Goal: Find specific page/section: Find specific page/section

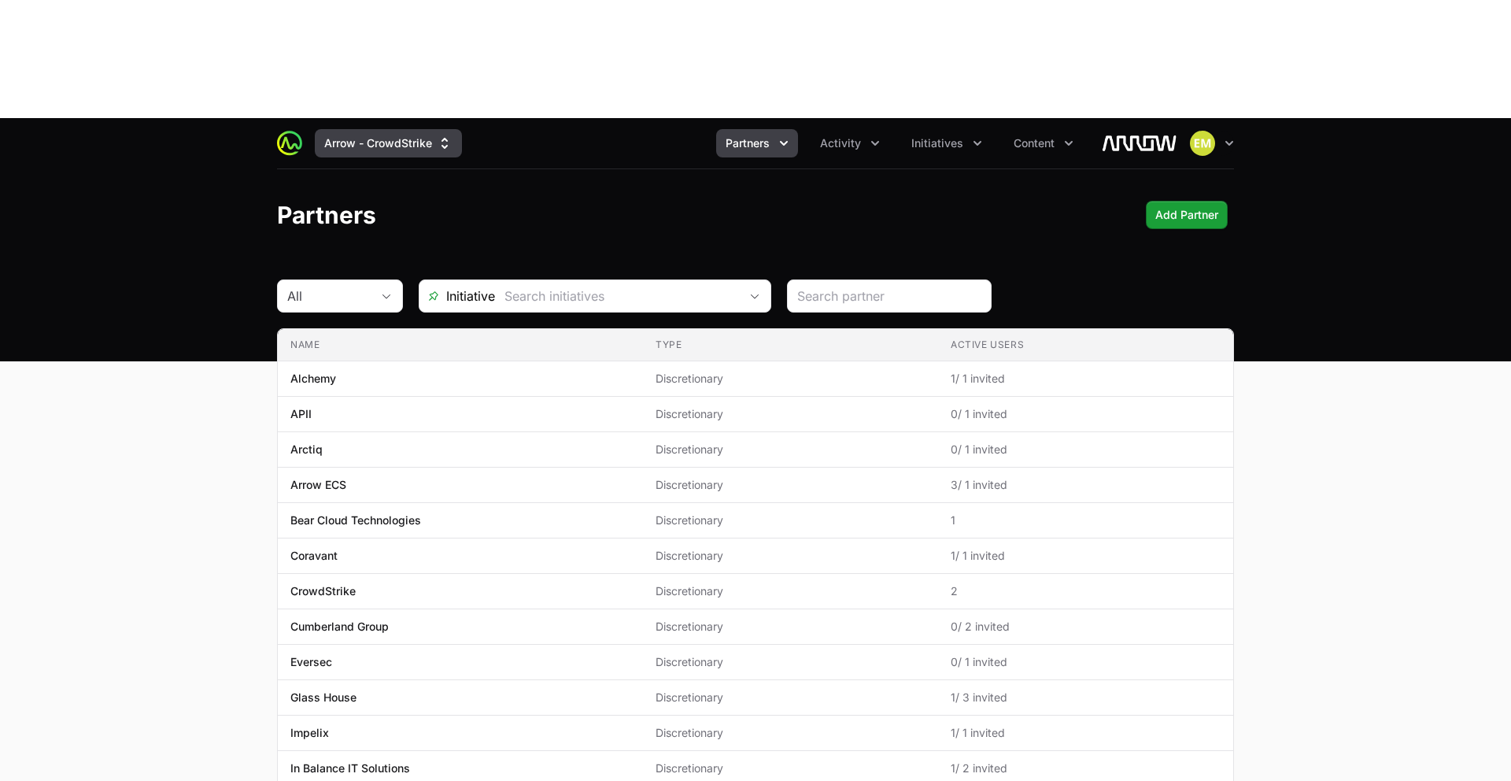
click at [383, 129] on button "Arrow - CrowdStrike" at bounding box center [388, 143] width 147 height 28
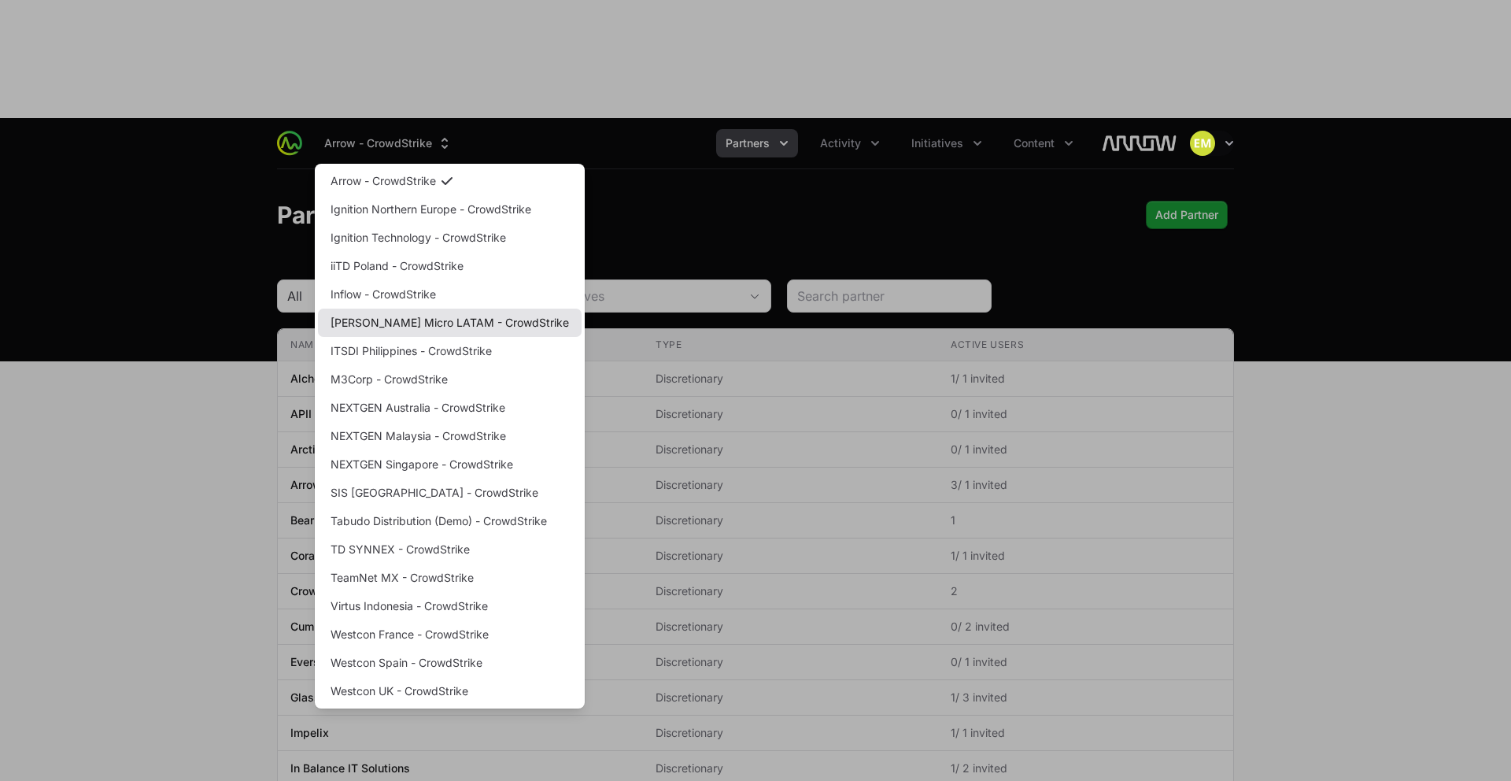
click at [394, 308] on link "[PERSON_NAME] Micro LATAM - CrowdStrike" at bounding box center [450, 322] width 264 height 28
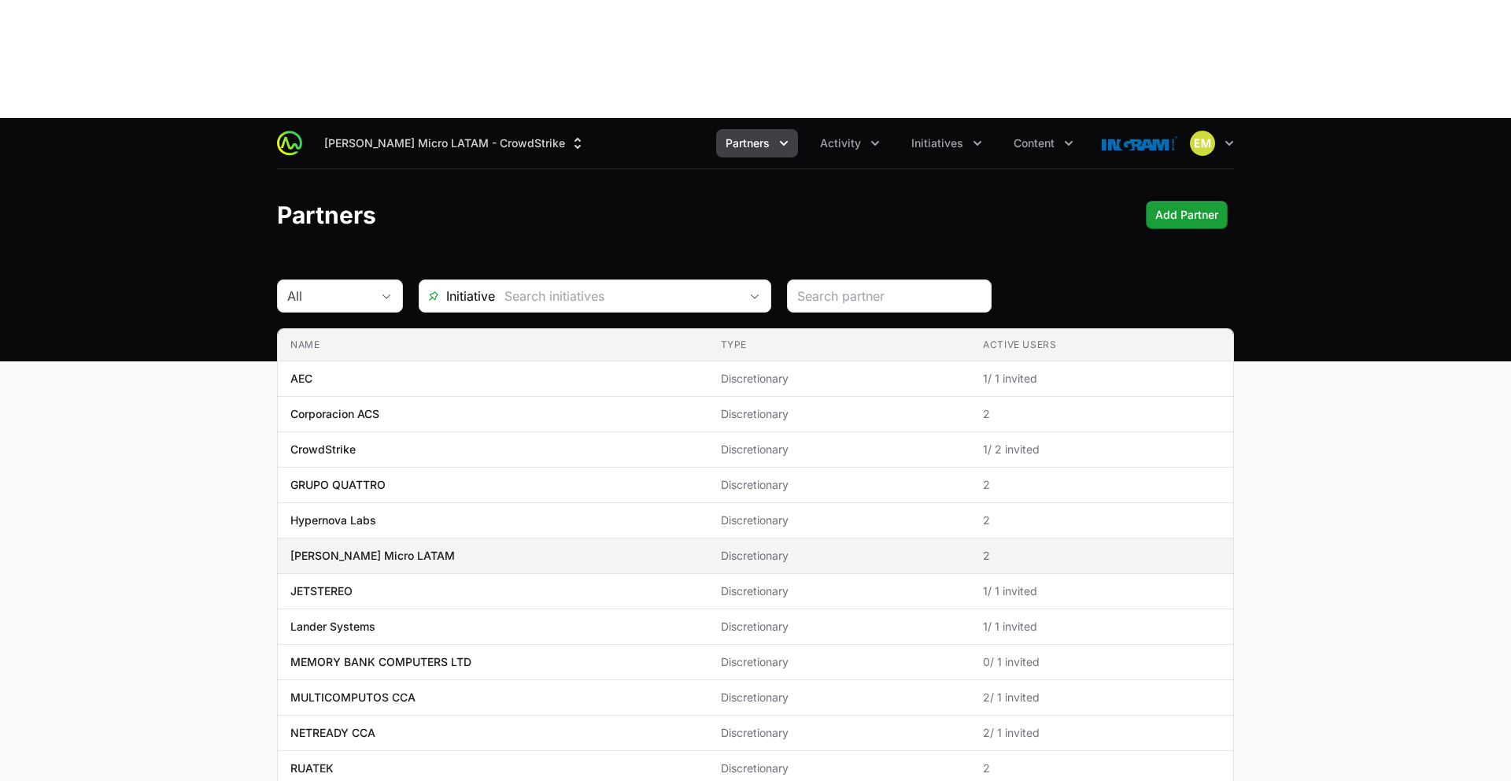
click at [401, 548] on span "[PERSON_NAME] Micro LATAM" at bounding box center [492, 556] width 405 height 16
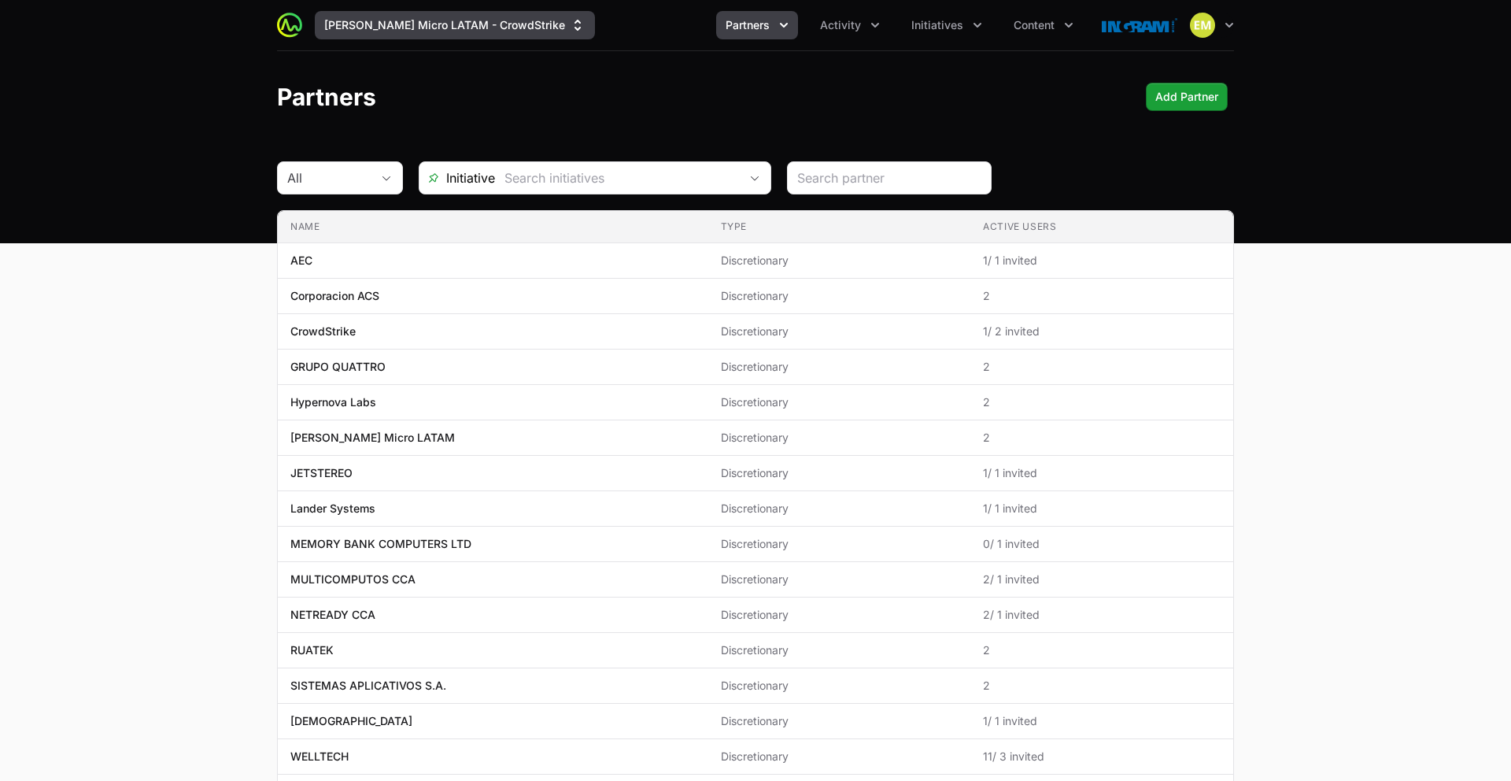
click at [466, 33] on button "[PERSON_NAME] Micro LATAM - CrowdStrike" at bounding box center [455, 25] width 280 height 28
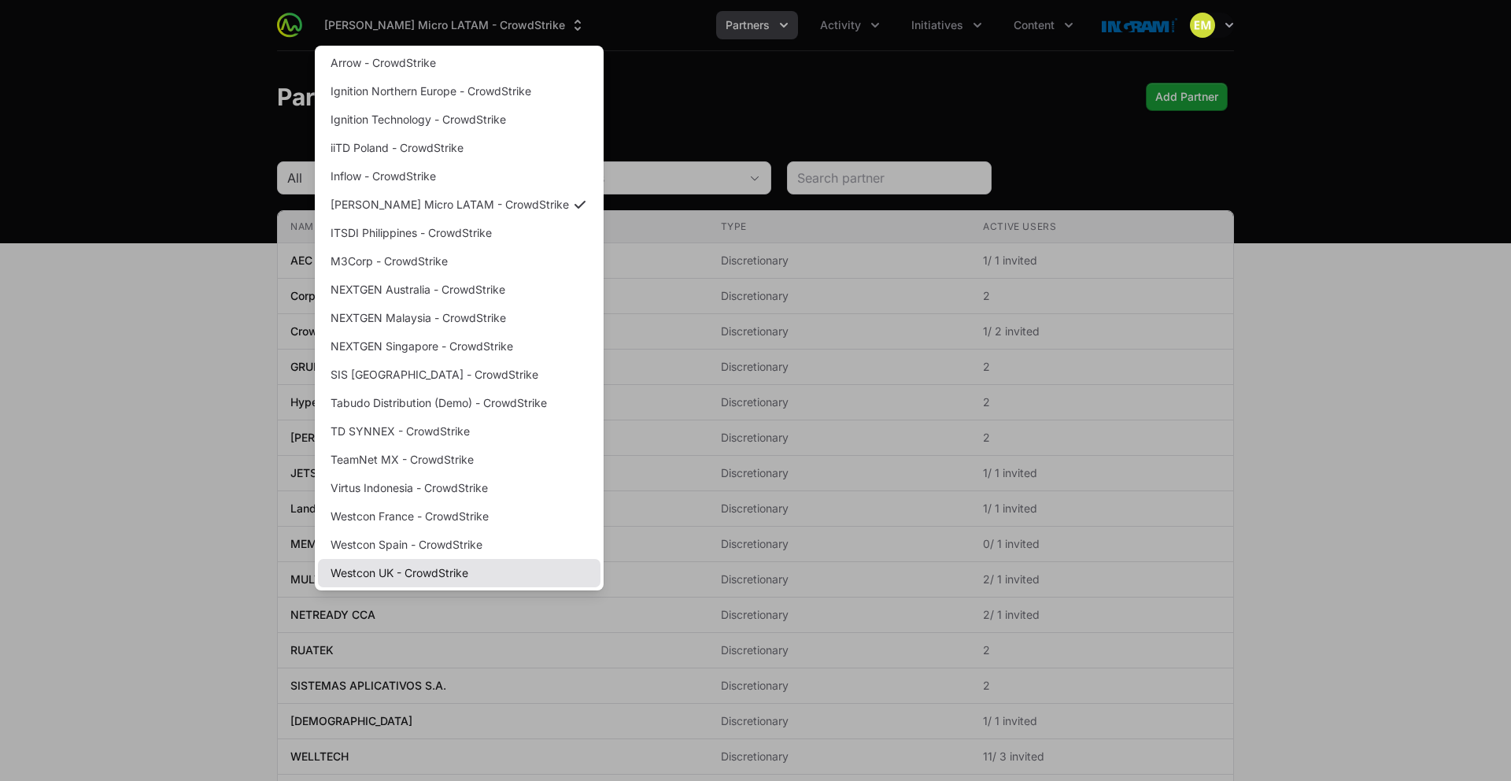
click at [385, 567] on link "Westcon UK - CrowdStrike" at bounding box center [459, 573] width 282 height 28
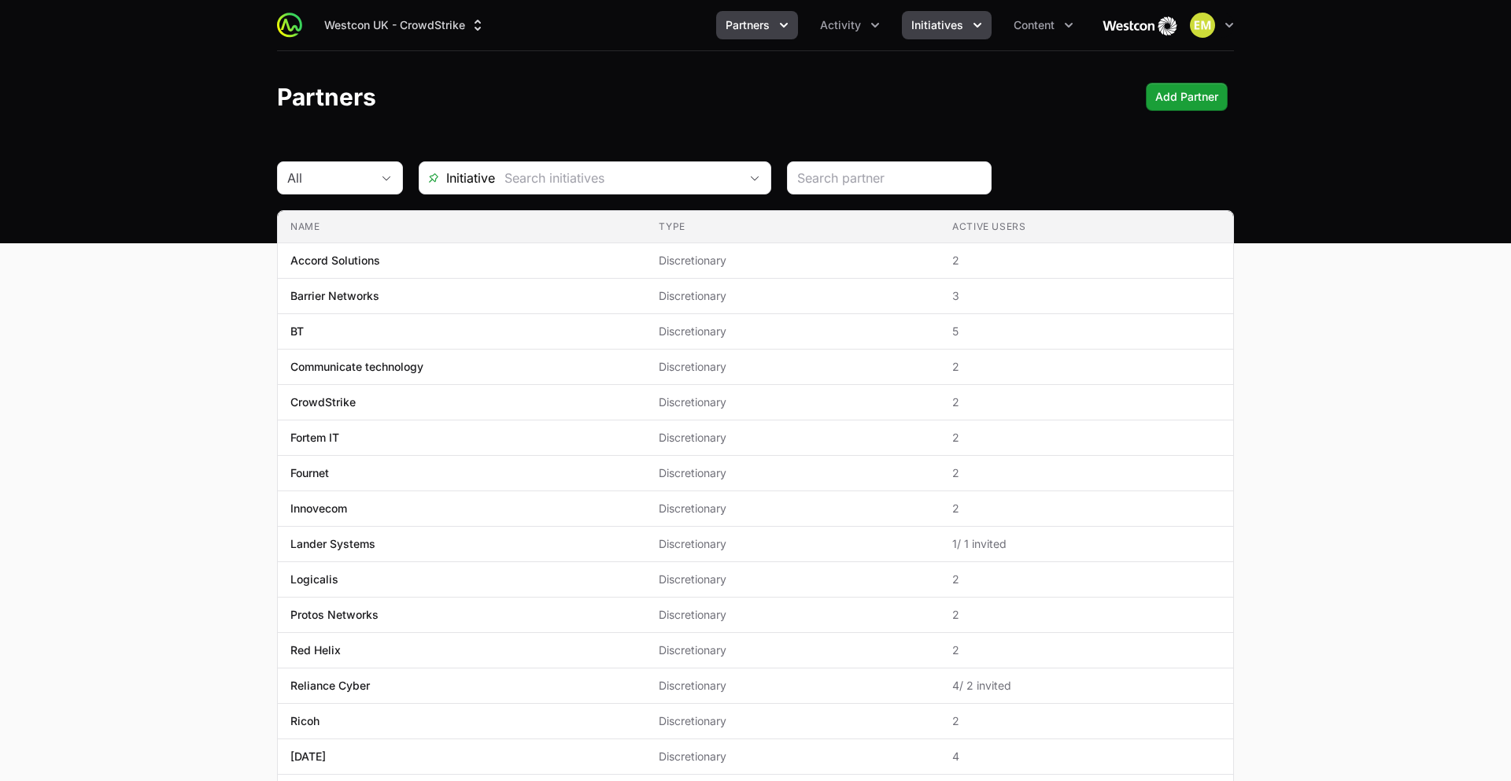
click at [939, 31] on span "Initiatives" at bounding box center [937, 25] width 52 height 16
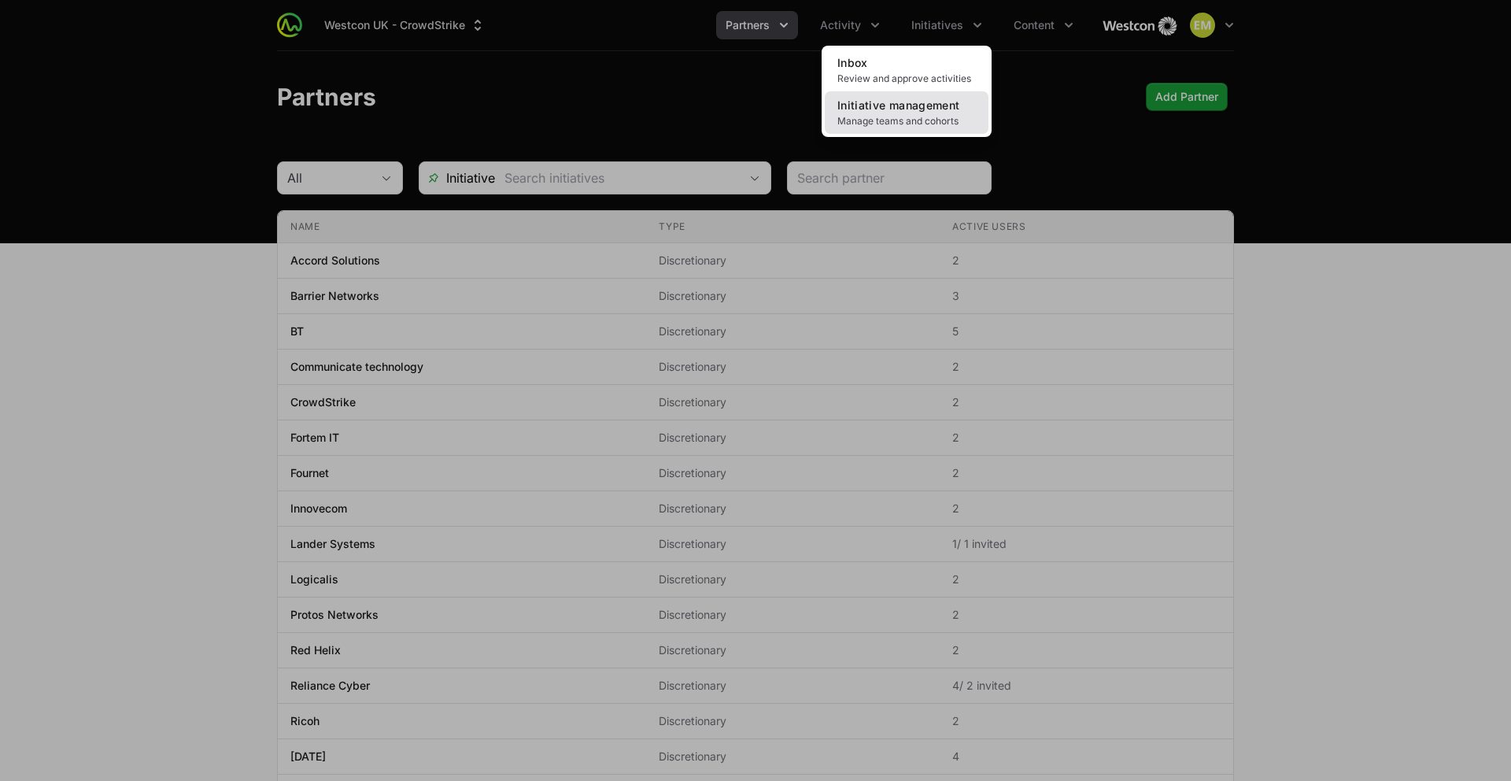
click at [919, 116] on span "Manage teams and cohorts" at bounding box center [906, 121] width 138 height 13
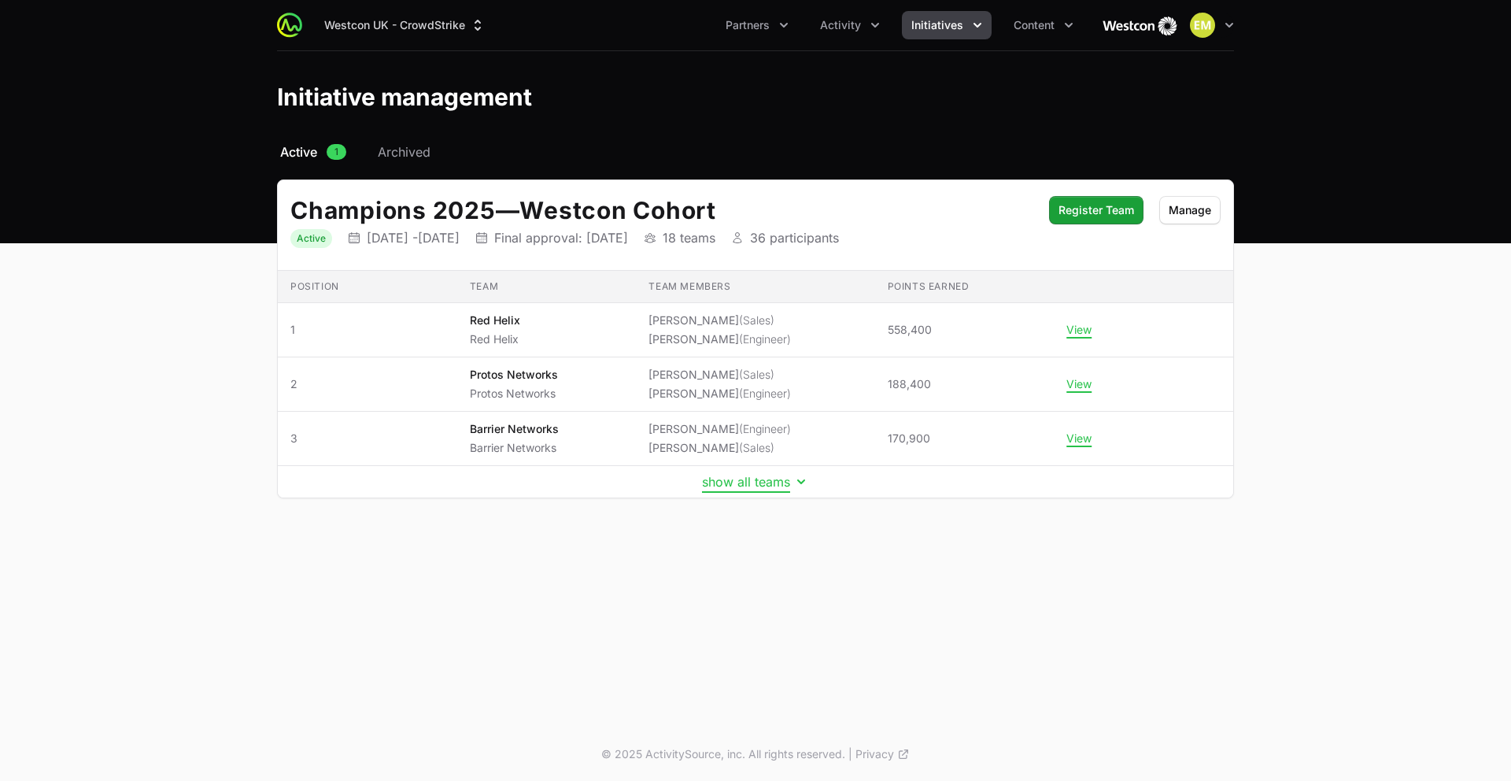
click at [765, 487] on button "show all teams" at bounding box center [755, 482] width 107 height 16
